Goal: Transaction & Acquisition: Purchase product/service

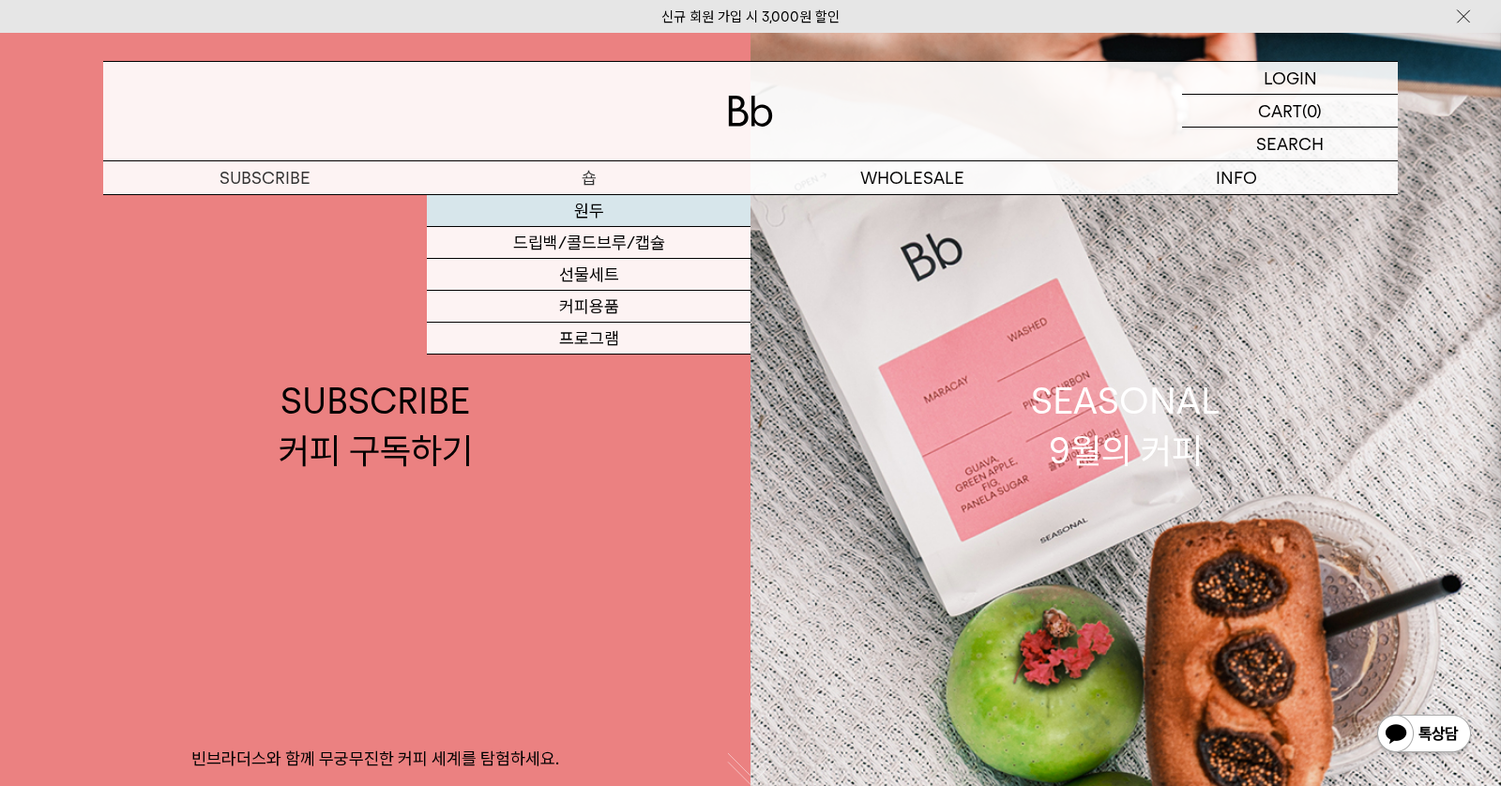
click at [579, 205] on link "원두" at bounding box center [589, 211] width 324 height 32
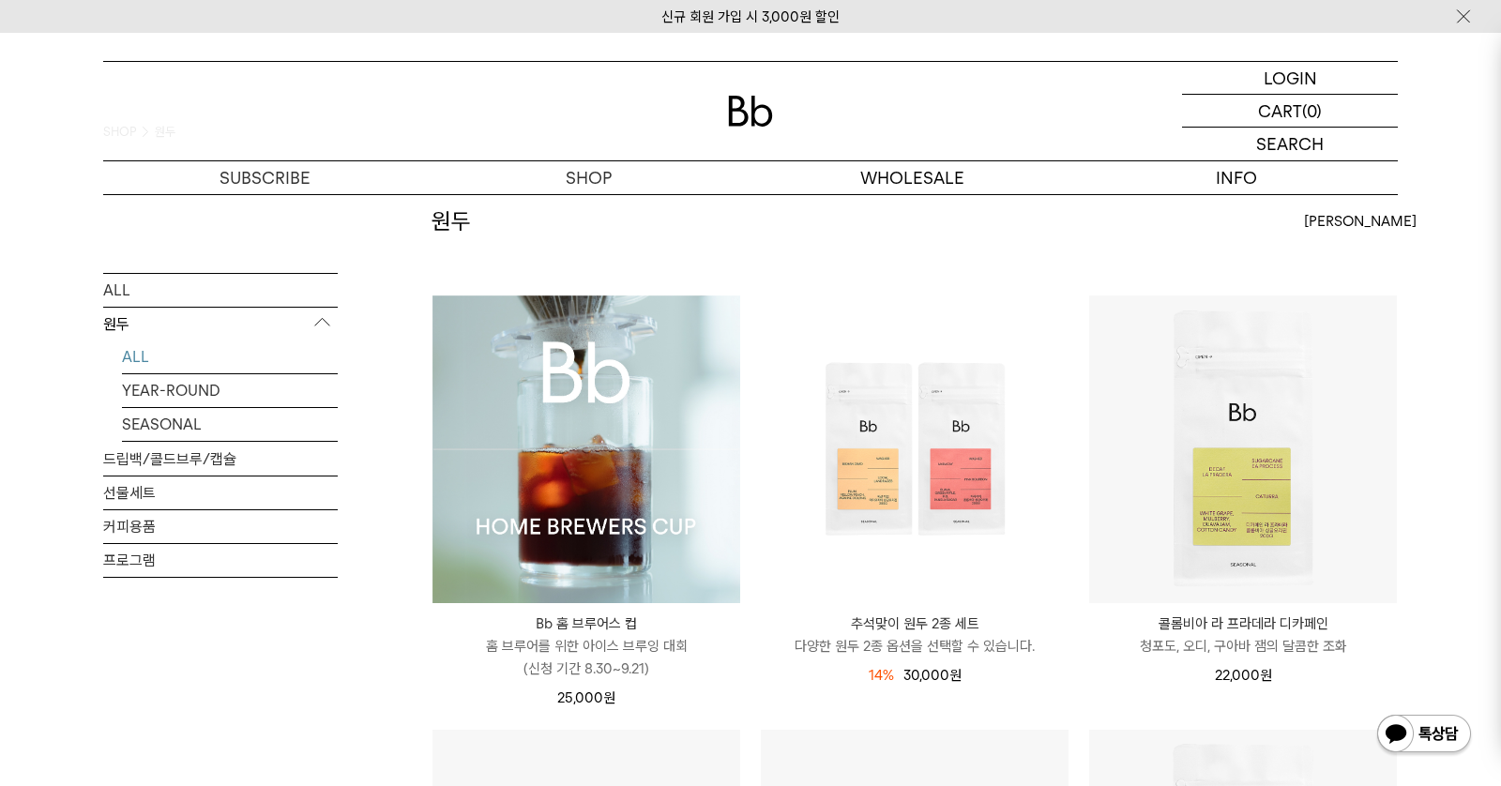
scroll to position [92, 0]
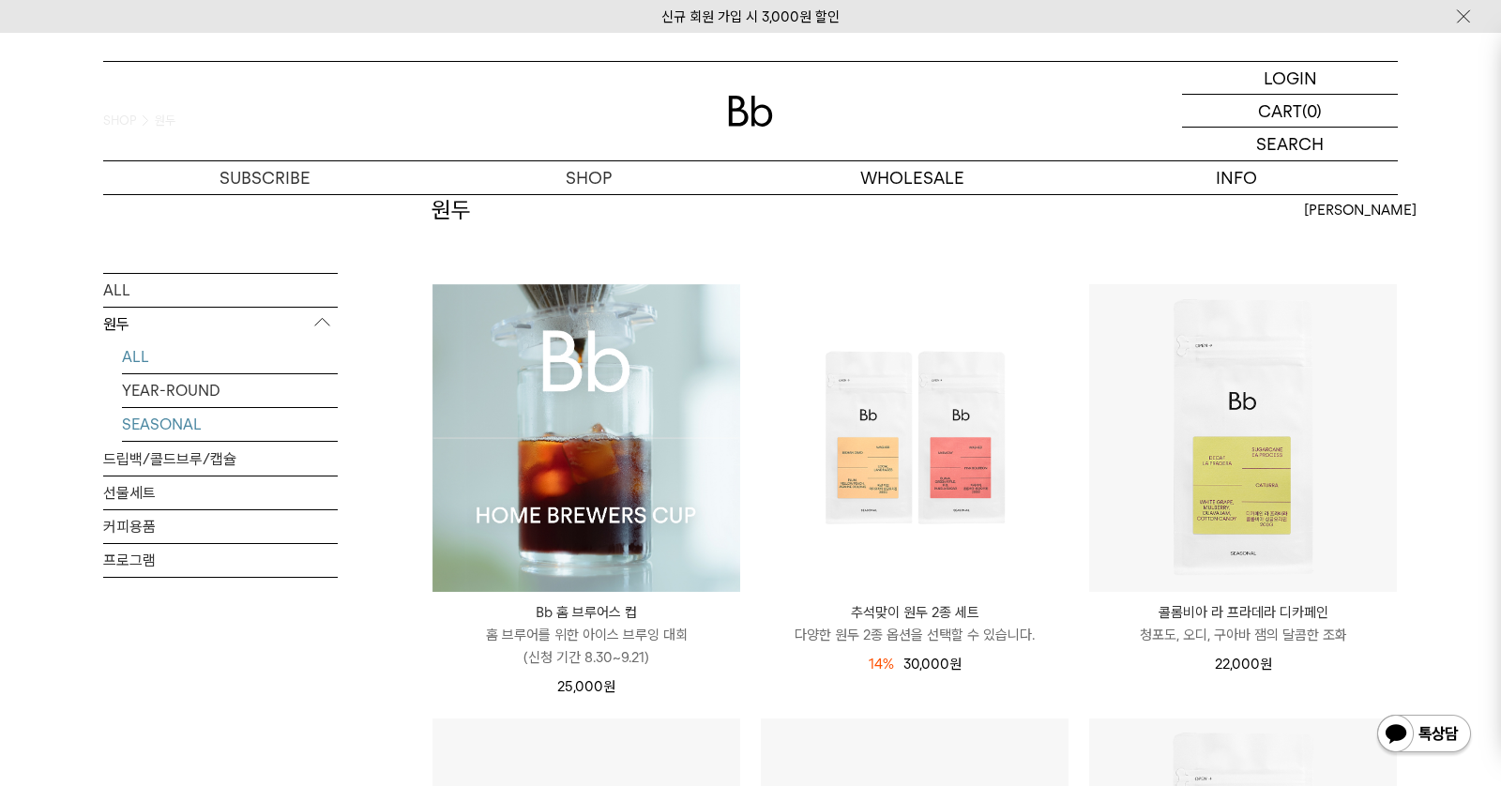
click at [167, 415] on link "SEASONAL" at bounding box center [230, 423] width 216 height 33
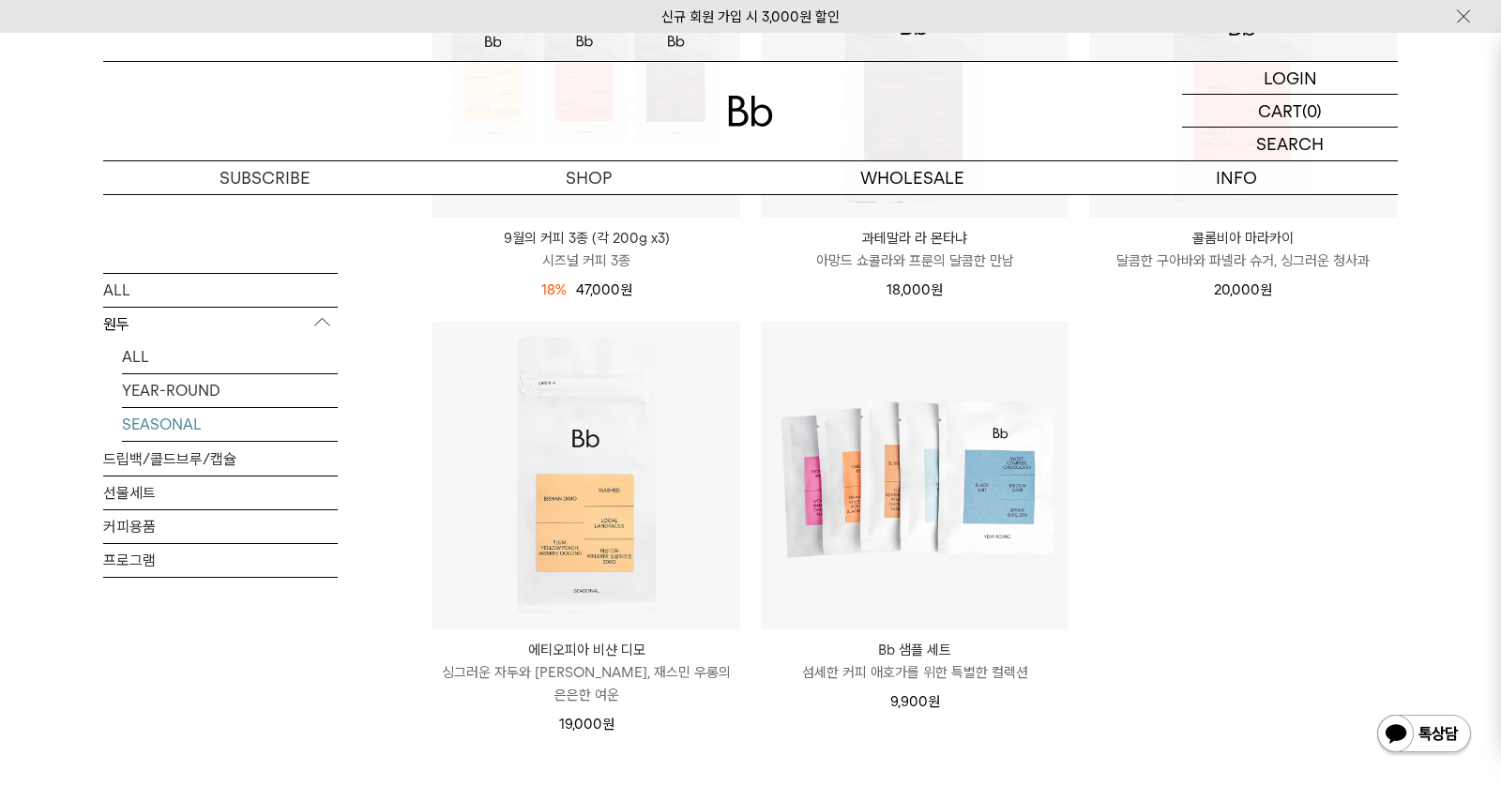
scroll to position [918, 0]
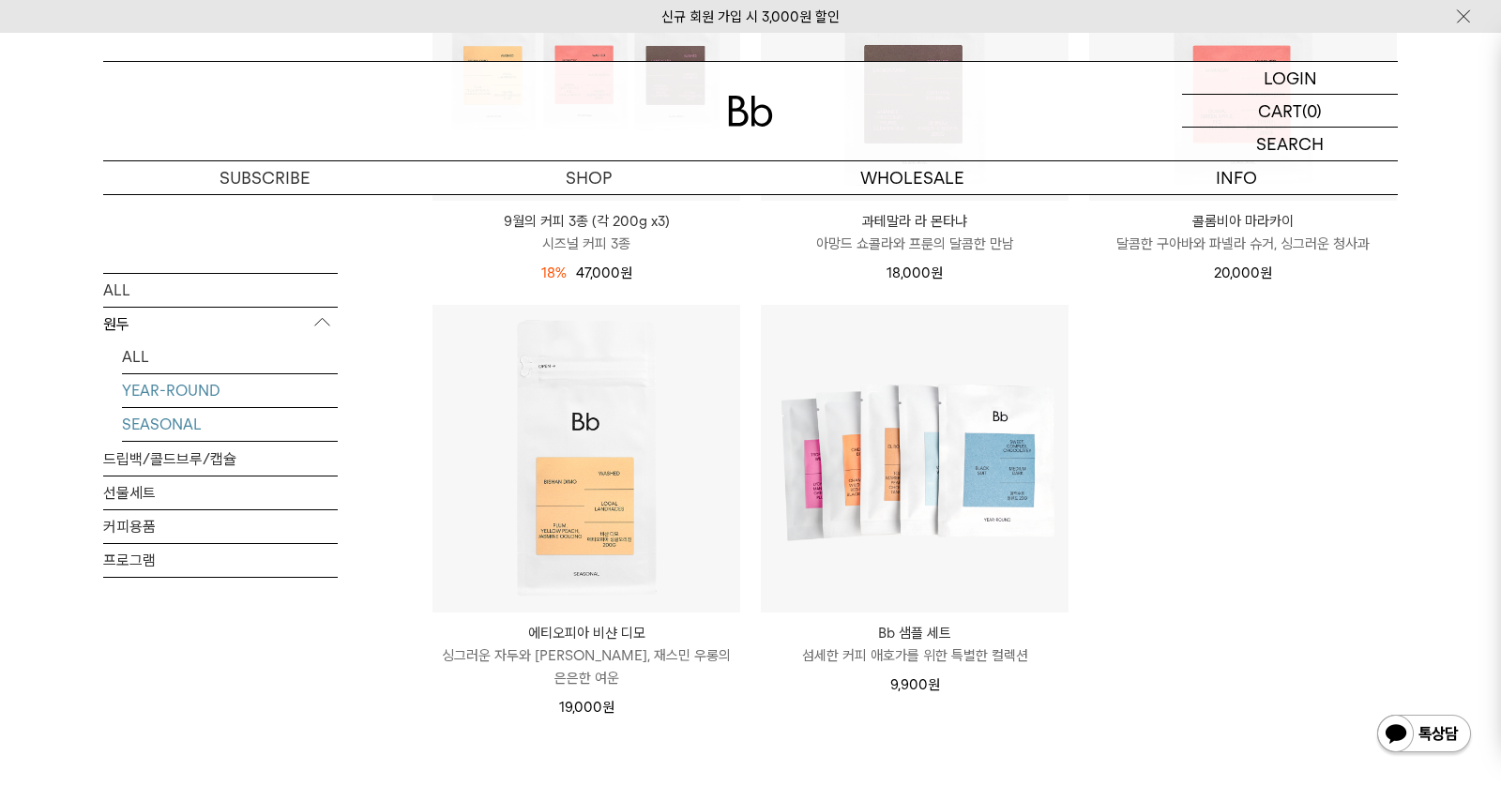
click at [156, 388] on link "YEAR-ROUND" at bounding box center [230, 389] width 216 height 33
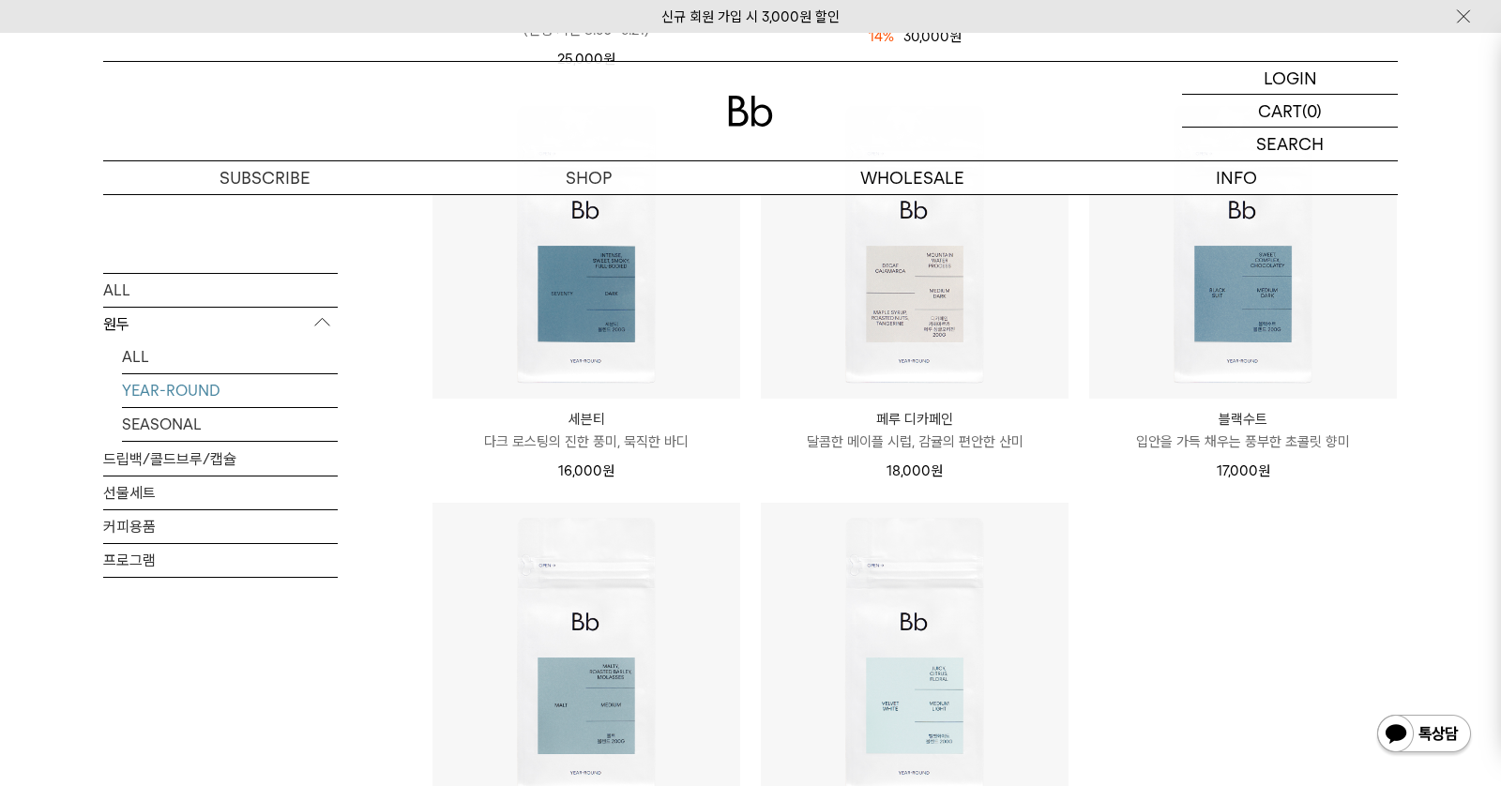
scroll to position [702, 0]
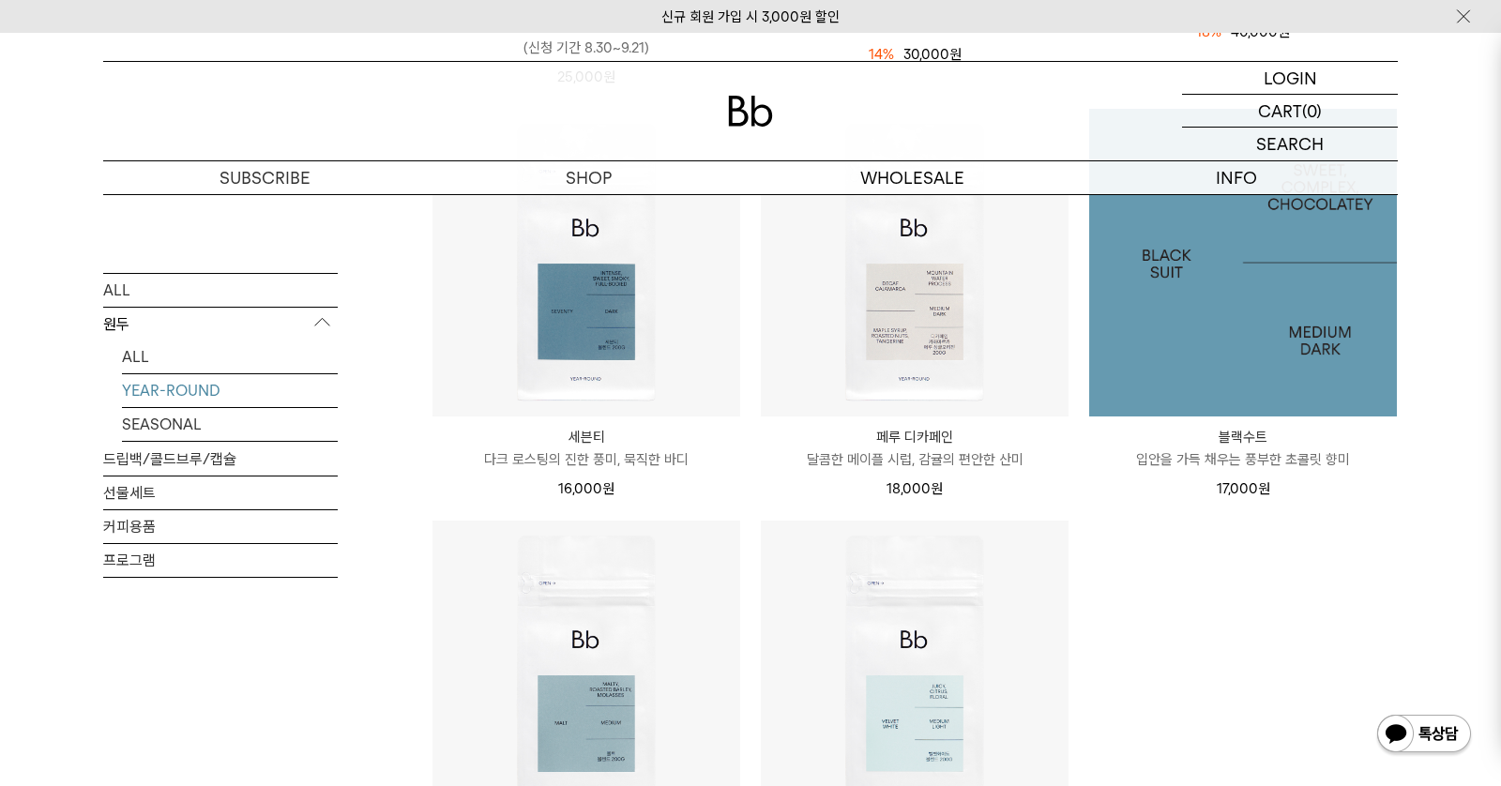
click at [1274, 291] on img at bounding box center [1243, 263] width 308 height 308
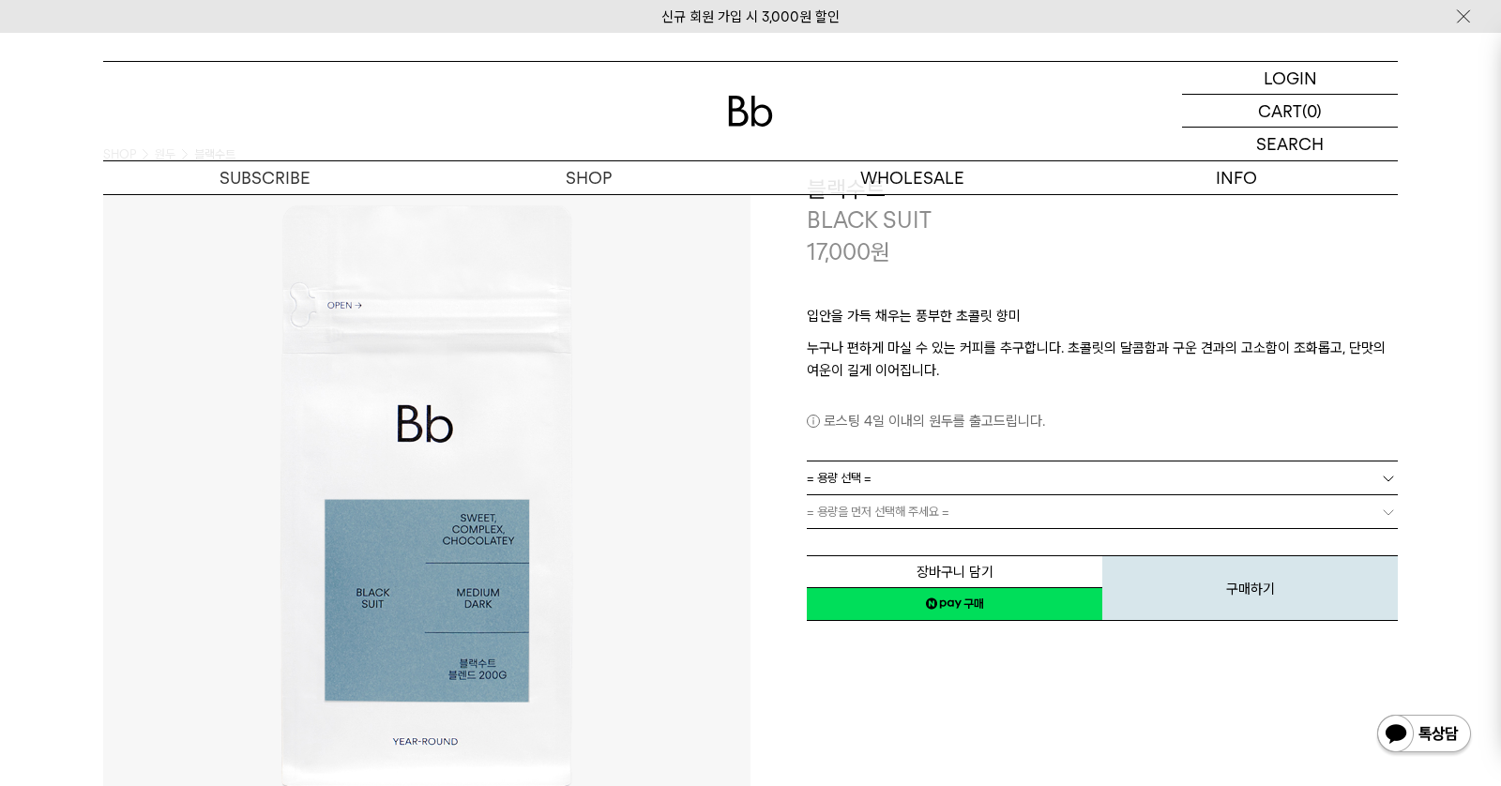
scroll to position [85, 0]
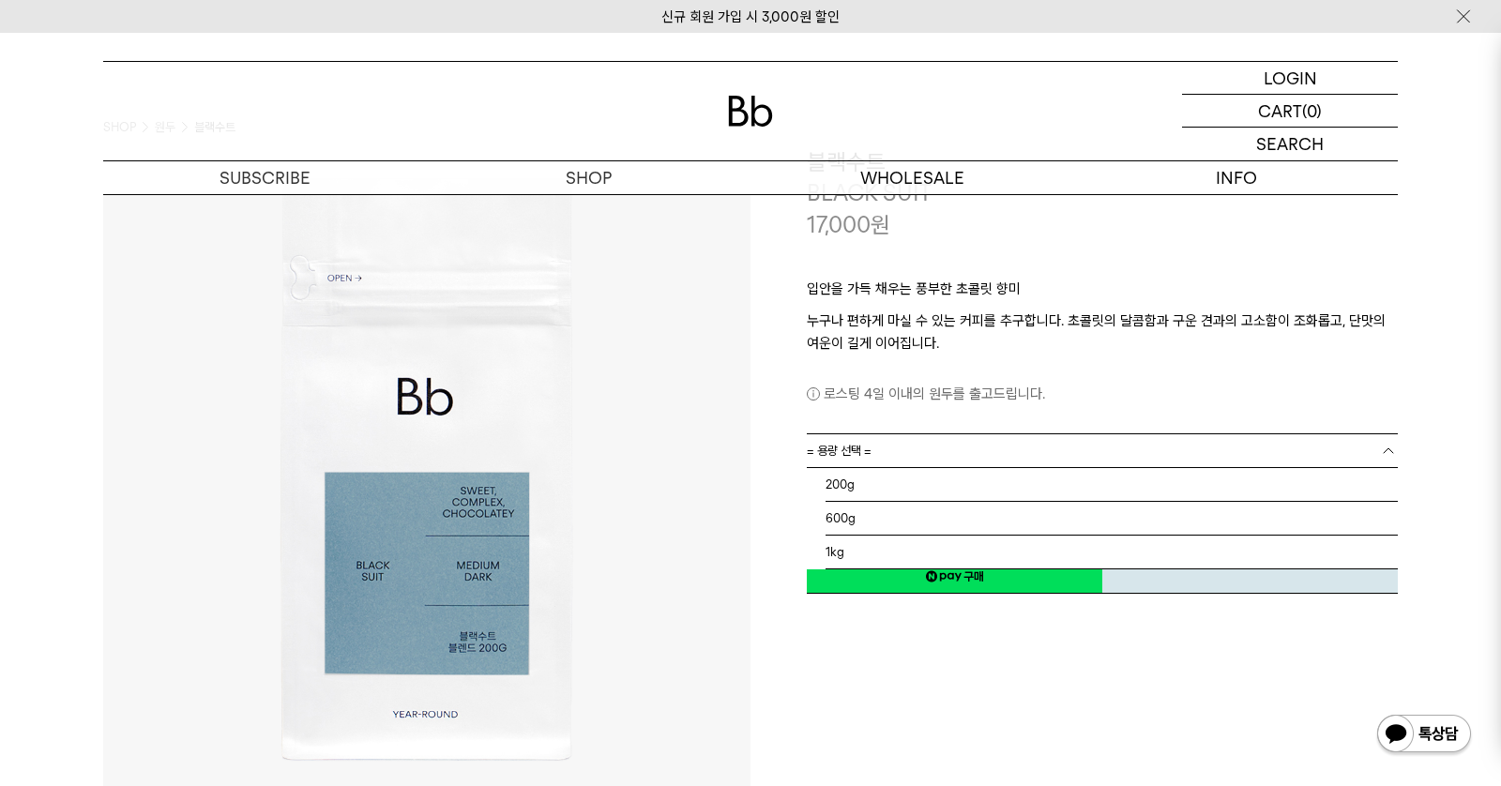
click at [877, 458] on link "= 용량 선택 =" at bounding box center [1102, 450] width 591 height 33
click at [851, 548] on li "1kg" at bounding box center [1112, 553] width 572 height 34
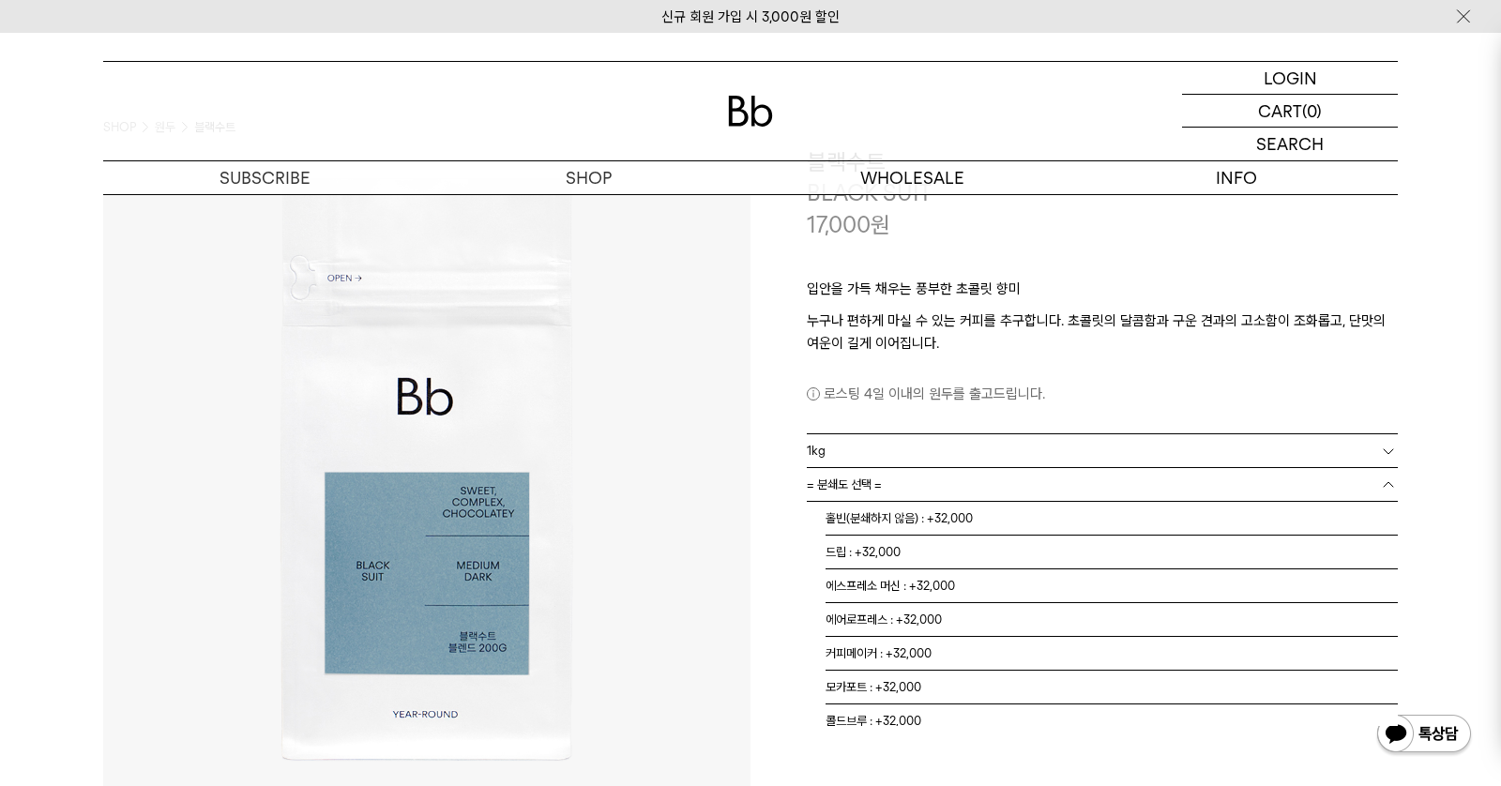
click at [918, 483] on link "= 분쇄도 선택 =" at bounding box center [1102, 484] width 591 height 33
click at [917, 517] on li "홀빈(분쇄하지 않음) : +32,000" at bounding box center [1112, 519] width 572 height 34
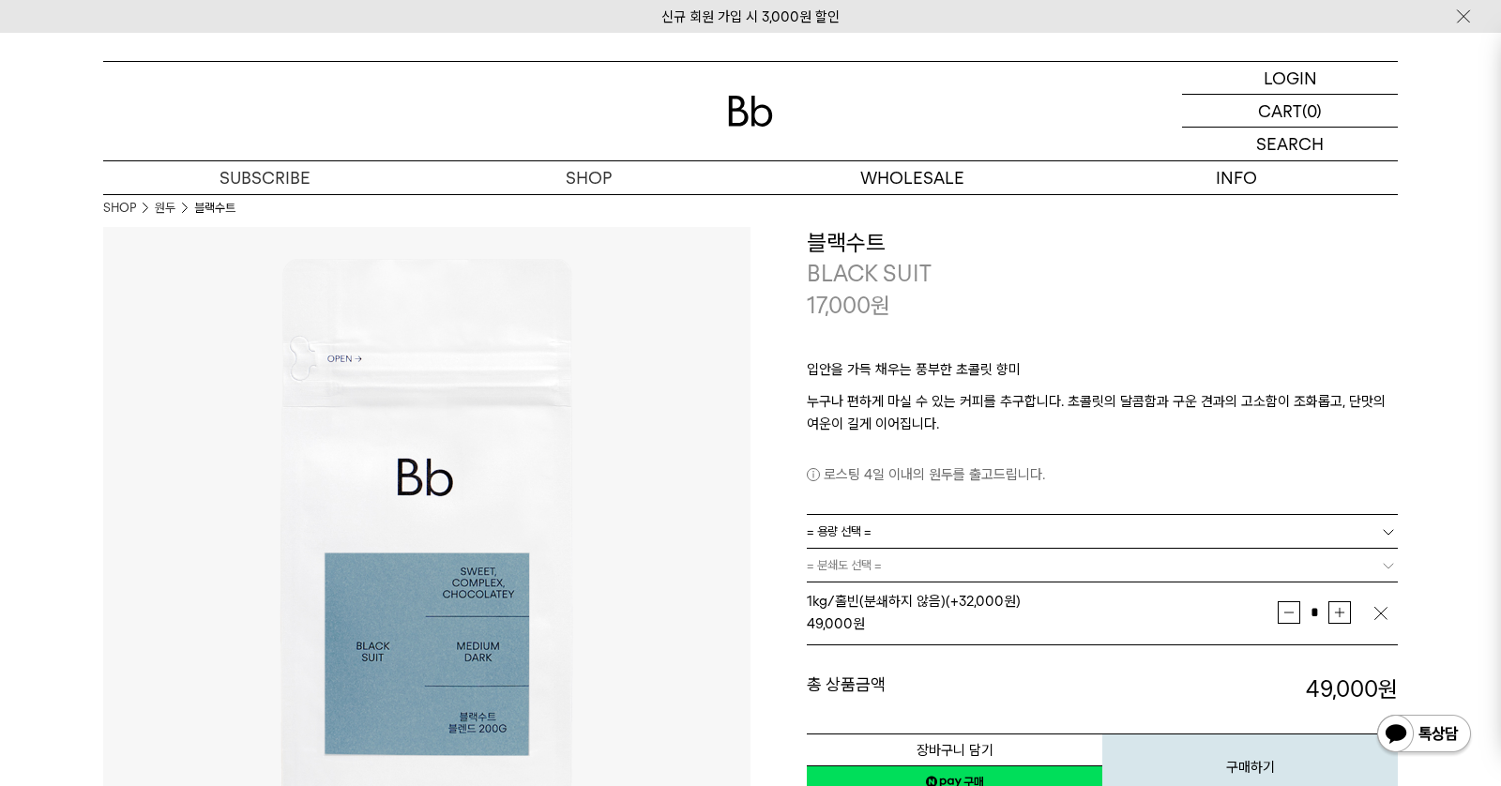
scroll to position [0, 0]
